Goal: Task Accomplishment & Management: Use online tool/utility

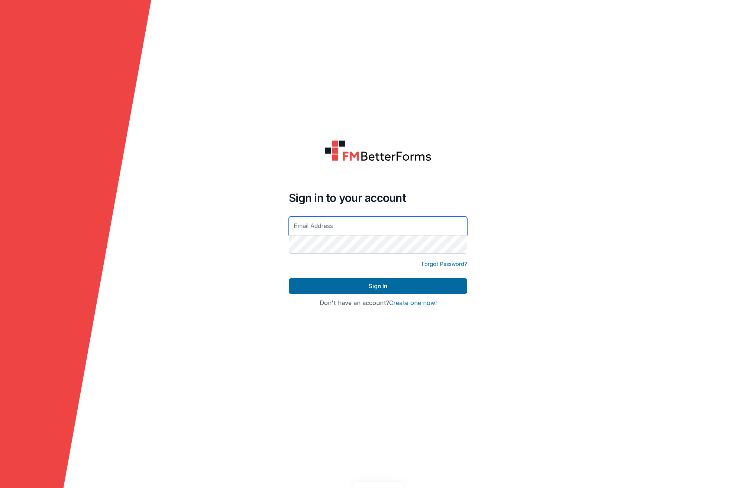
type input "[EMAIL_ADDRESS][PERSON_NAME][PERSON_NAME][DOMAIN_NAME]"
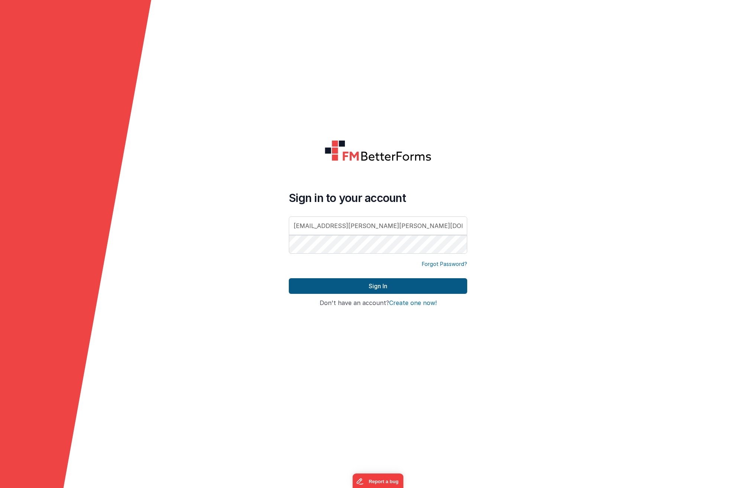
click at [368, 290] on button "Sign In" at bounding box center [378, 286] width 178 height 16
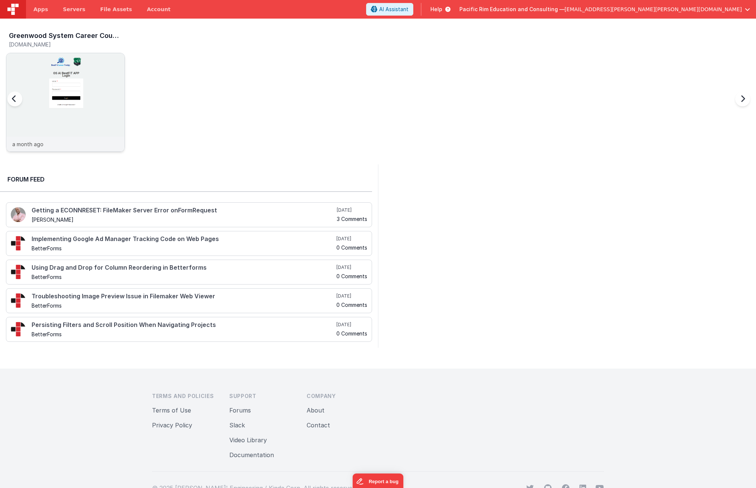
click at [74, 98] on img at bounding box center [65, 112] width 118 height 118
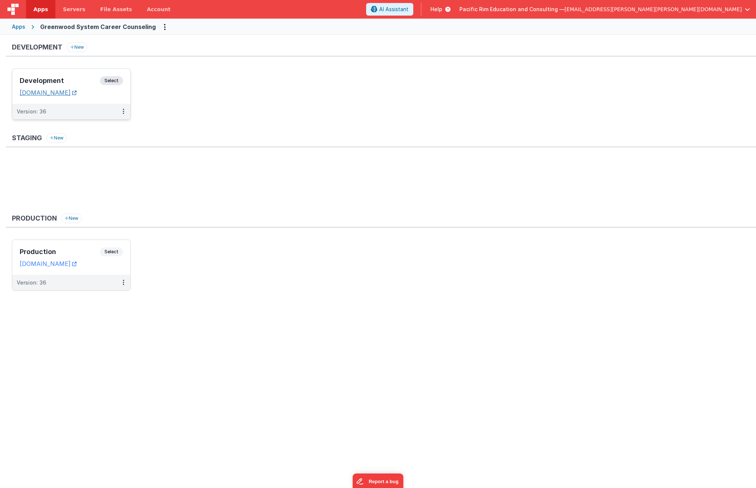
click at [74, 91] on link "gsccdev.fmbetterforms.com" at bounding box center [48, 92] width 57 height 7
click at [110, 80] on span "Select" at bounding box center [111, 80] width 23 height 9
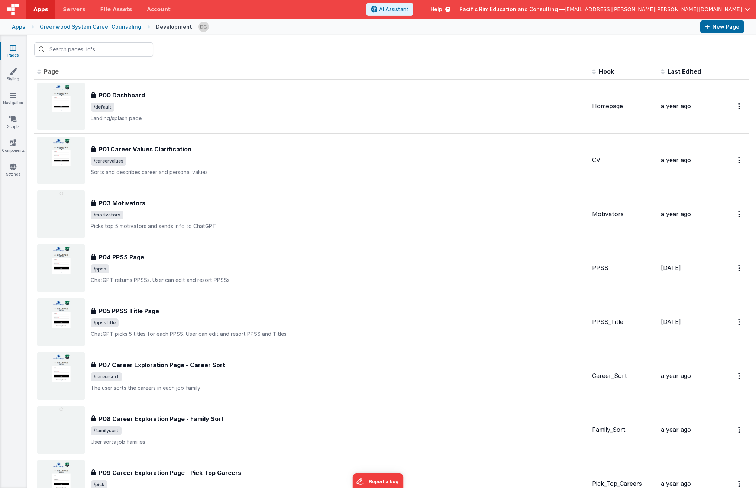
click at [52, 71] on span "Page" at bounding box center [51, 71] width 15 height 7
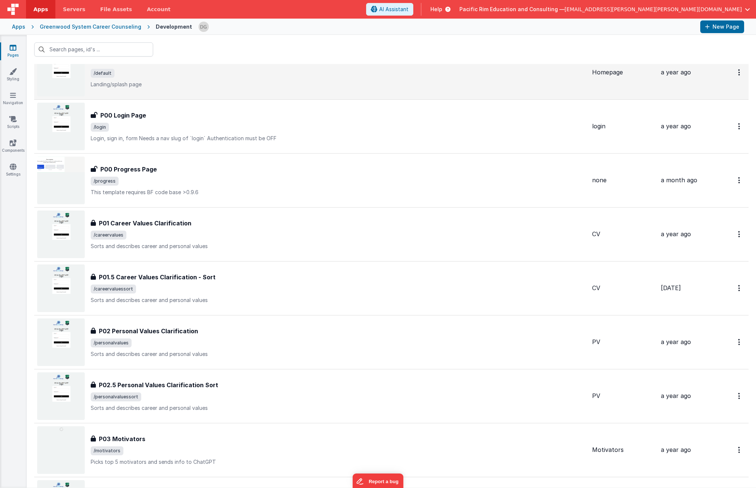
scroll to position [143, 0]
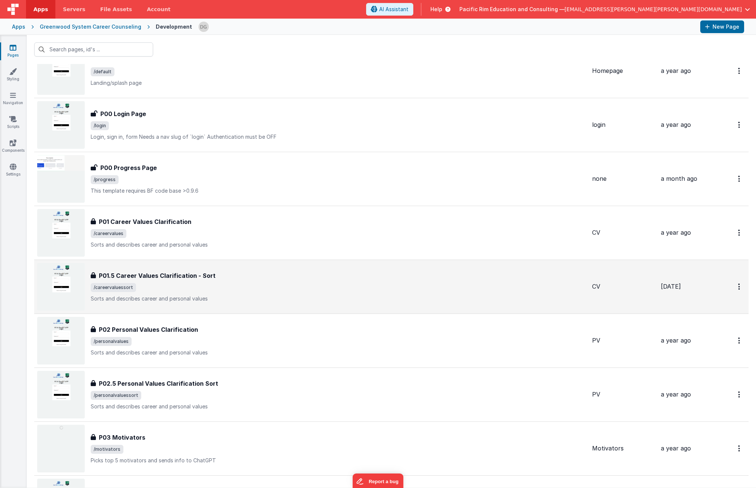
click at [235, 288] on span "/careervaluessort" at bounding box center [339, 287] width 496 height 9
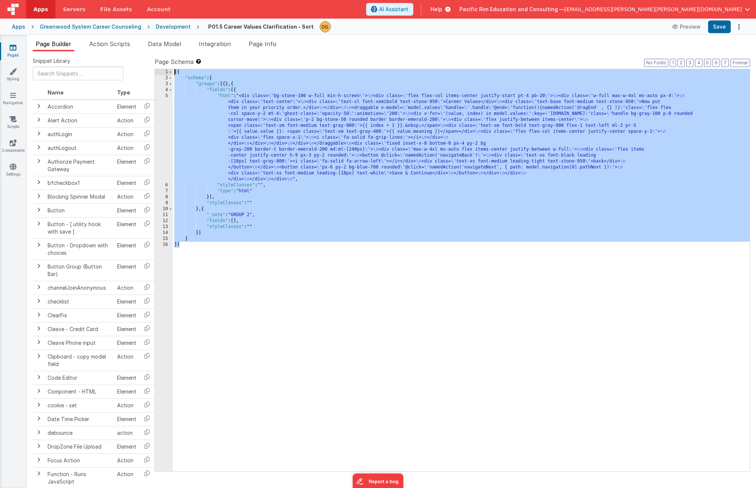
drag, startPoint x: 176, startPoint y: 231, endPoint x: 168, endPoint y: 62, distance: 169.4
click at [168, 62] on div "Page Schema Shortcuts: Find: command-f Fold: command-option-L Unfold: command-o…" at bounding box center [453, 263] width 596 height 413
